Goal: Information Seeking & Learning: Learn about a topic

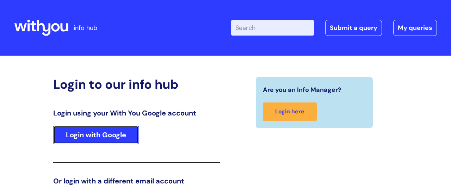
click at [117, 135] on link "Login with Google" at bounding box center [96, 135] width 86 height 18
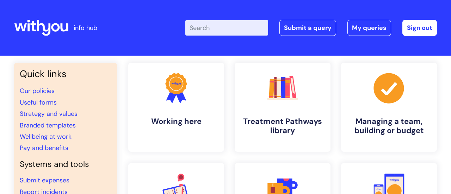
click at [195, 27] on input "Enter your search term here..." at bounding box center [226, 27] width 83 height 15
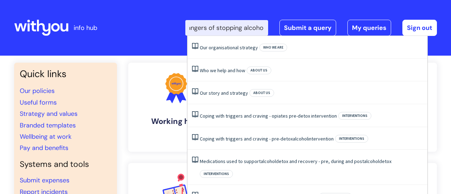
scroll to position [0, 8]
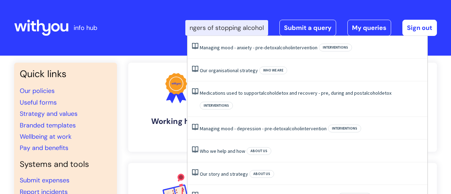
type input "Dangers of stopping alcohol"
click button "Search" at bounding box center [0, 0] width 0 height 0
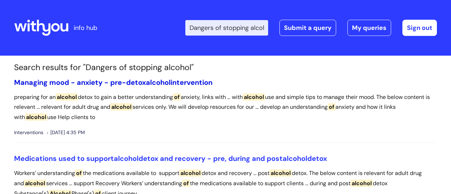
click at [54, 83] on link "Managing mood - anxiety - pre-detox alcohol intervention" at bounding box center [113, 82] width 198 height 9
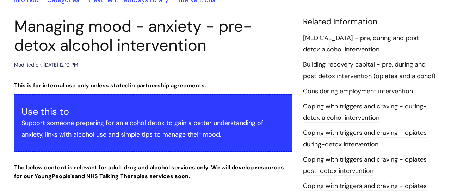
scroll to position [70, 0]
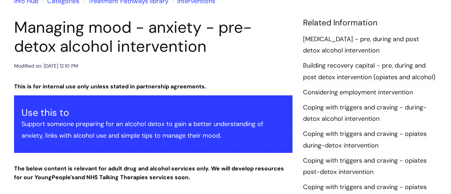
click at [324, 51] on link "Alcohol Withdrawal Syndrome - pre, during and post detox alcohol intervention" at bounding box center [361, 45] width 116 height 20
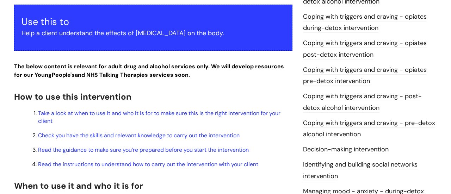
scroll to position [163, 0]
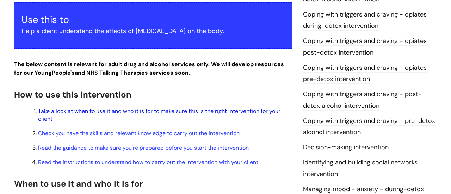
click at [115, 123] on link "Take a look at when to use it and who it is for to make sure this is the right …" at bounding box center [159, 114] width 242 height 15
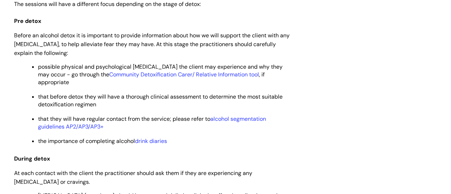
scroll to position [1315, 0]
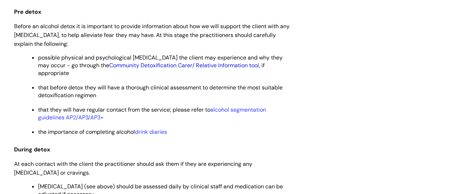
click at [159, 69] on link "Community Detoxification Carer/ Relative Information tool" at bounding box center [184, 65] width 150 height 7
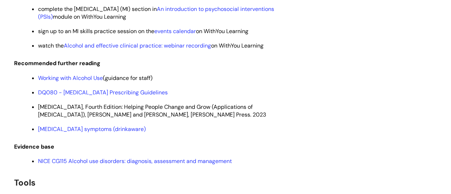
scroll to position [1816, 0]
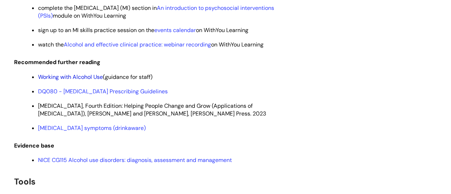
click at [72, 81] on link "Working with Alcohol Use" at bounding box center [70, 76] width 65 height 7
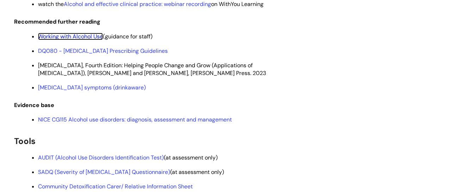
scroll to position [1857, 0]
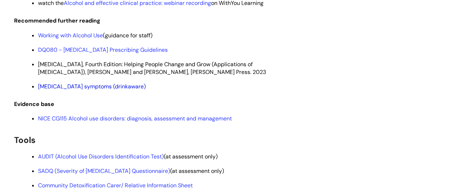
click at [86, 90] on link "Alcohol withdrawal symptoms (drinkaware)" at bounding box center [92, 86] width 108 height 7
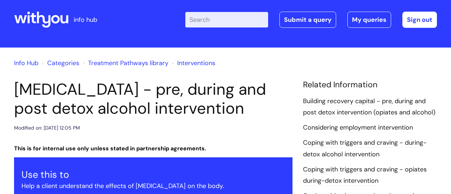
scroll to position [0, 0]
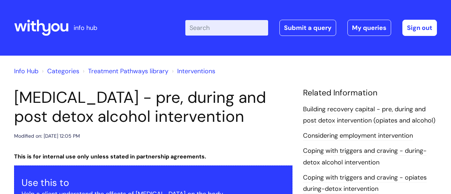
click at [199, 25] on input "Enter your search term here..." at bounding box center [226, 27] width 83 height 15
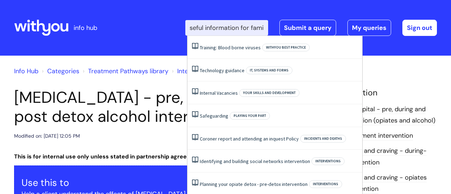
scroll to position [0, 6]
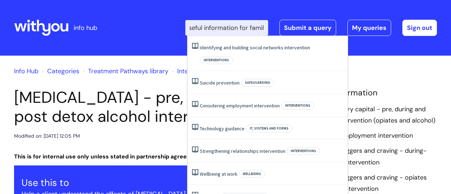
click at [201, 28] on input "Useful information for famil" at bounding box center [226, 27] width 83 height 15
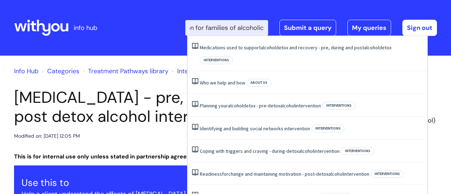
scroll to position [0, 52]
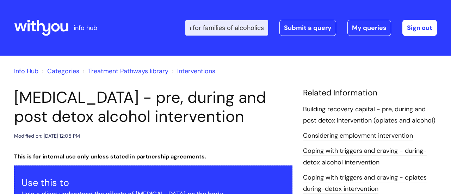
type input "Useful information for families of alcoholics"
click button "Search" at bounding box center [0, 0] width 0 height 0
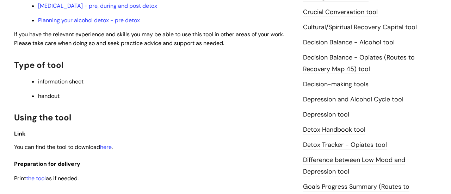
scroll to position [312, 0]
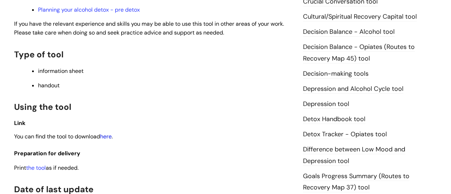
click at [110, 137] on link "here" at bounding box center [106, 136] width 12 height 7
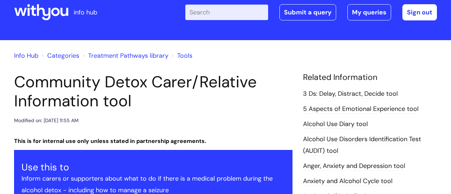
scroll to position [0, 0]
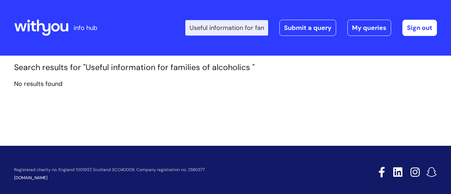
click at [266, 27] on input "Useful information for families of alcoholics" at bounding box center [226, 27] width 83 height 15
type input "i"
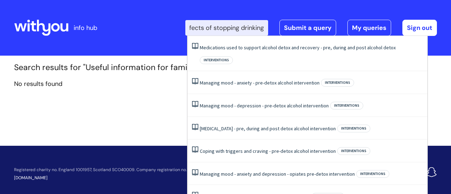
type input "Effects of stopping drinking"
click button "Search" at bounding box center [0, 0] width 0 height 0
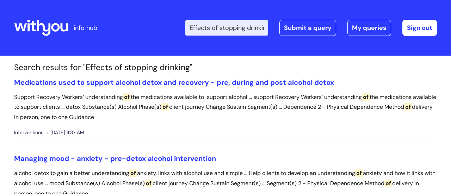
click at [267, 27] on input "Effects of stopping drinking" at bounding box center [226, 27] width 83 height 15
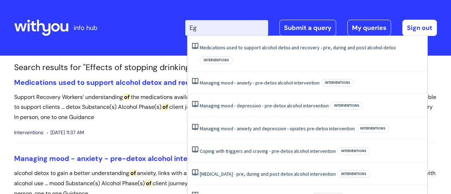
type input "g"
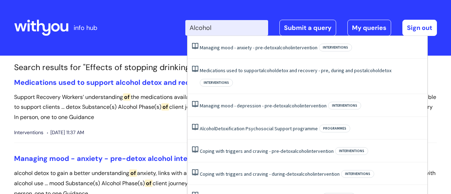
type input "Alcohol"
click button "Search" at bounding box center [0, 0] width 0 height 0
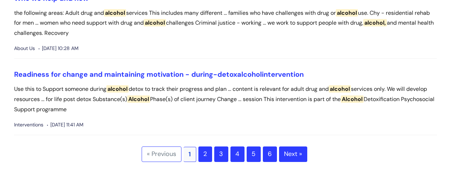
scroll to position [2180, 0]
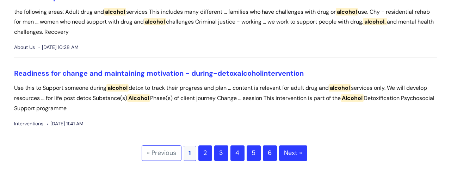
click at [291, 151] on link "Next »" at bounding box center [293, 152] width 28 height 15
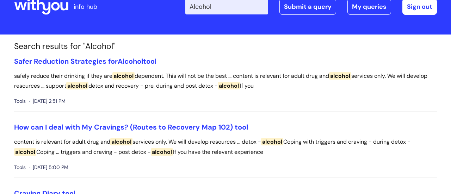
scroll to position [22, 0]
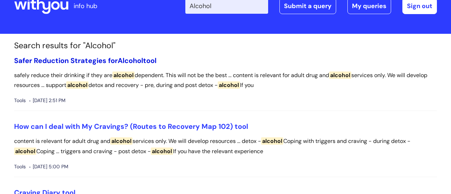
click at [62, 60] on link "Safer Reduction Strategies for Alcohol tool" at bounding box center [85, 60] width 142 height 9
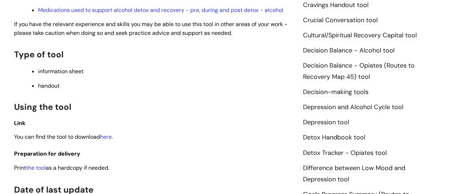
scroll to position [321, 0]
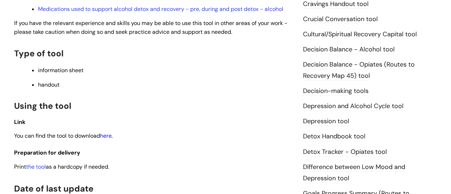
click at [109, 138] on link "here" at bounding box center [106, 135] width 12 height 7
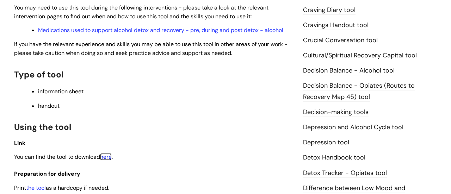
scroll to position [0, 0]
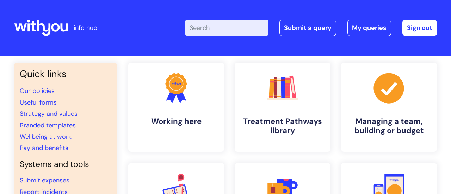
click at [193, 28] on input "Enter your search term here..." at bounding box center [226, 27] width 83 height 15
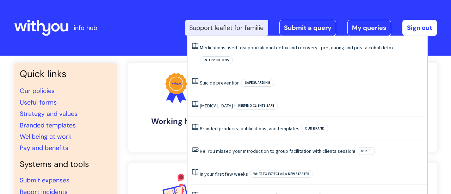
scroll to position [0, 4]
type input "Support leaflet for families"
click button "Search" at bounding box center [0, 0] width 0 height 0
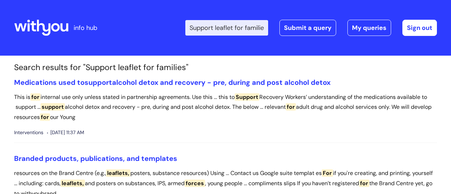
click at [268, 28] on input "Support leaflet for families" at bounding box center [226, 27] width 83 height 15
click at [266, 28] on input "Support leaflet for families" at bounding box center [226, 27] width 83 height 15
click at [266, 27] on input "Support leaflet for families" at bounding box center [226, 27] width 83 height 15
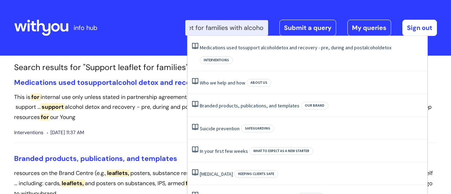
scroll to position [0, 40]
type input "Support leaflet for families with alcohol"
click button "Search" at bounding box center [0, 0] width 0 height 0
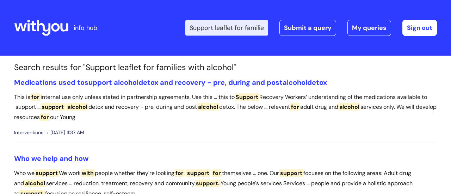
click at [268, 28] on input "Support leaflet for families with alcohol" at bounding box center [226, 27] width 83 height 15
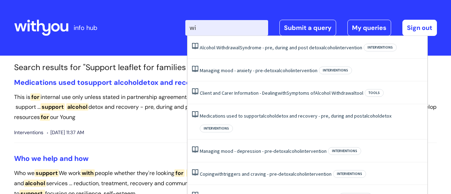
type input "w"
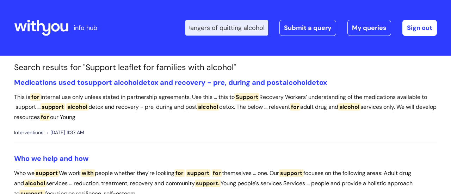
scroll to position [0, 5]
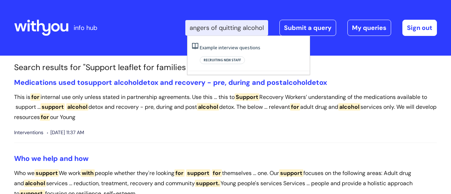
type input "Dangers of quitting alcohol"
click button "Search" at bounding box center [0, 0] width 0 height 0
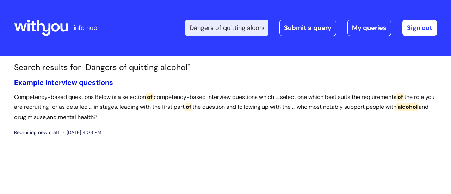
click at [56, 83] on link "Example interview questions" at bounding box center [63, 82] width 99 height 9
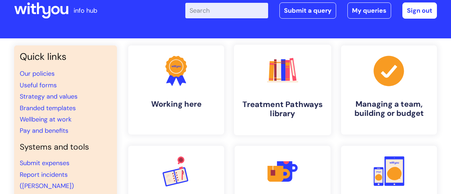
scroll to position [19, 0]
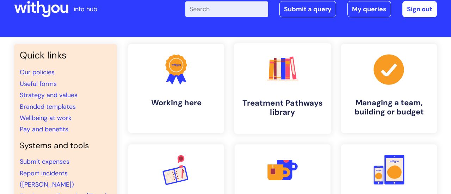
click at [281, 72] on rect at bounding box center [278, 69] width 5 height 21
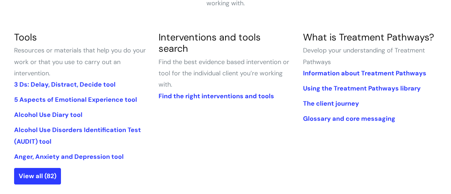
scroll to position [157, 0]
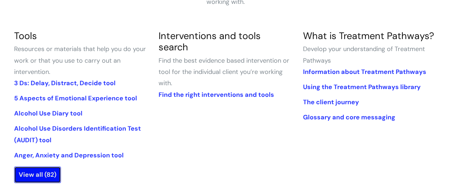
click at [33, 175] on link "View all (82)" at bounding box center [37, 175] width 47 height 16
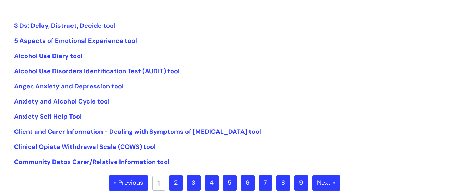
scroll to position [182, 0]
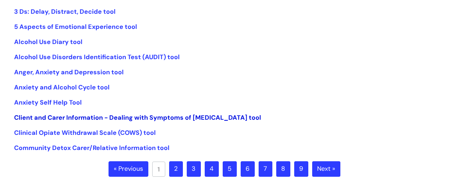
click at [67, 118] on link "Client and Carer Information - Dealing with Symptoms of Alcohol Withdrawal tool" at bounding box center [137, 117] width 247 height 8
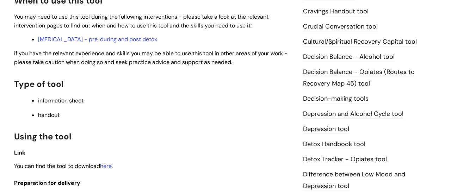
scroll to position [281, 0]
